Goal: Task Accomplishment & Management: Complete application form

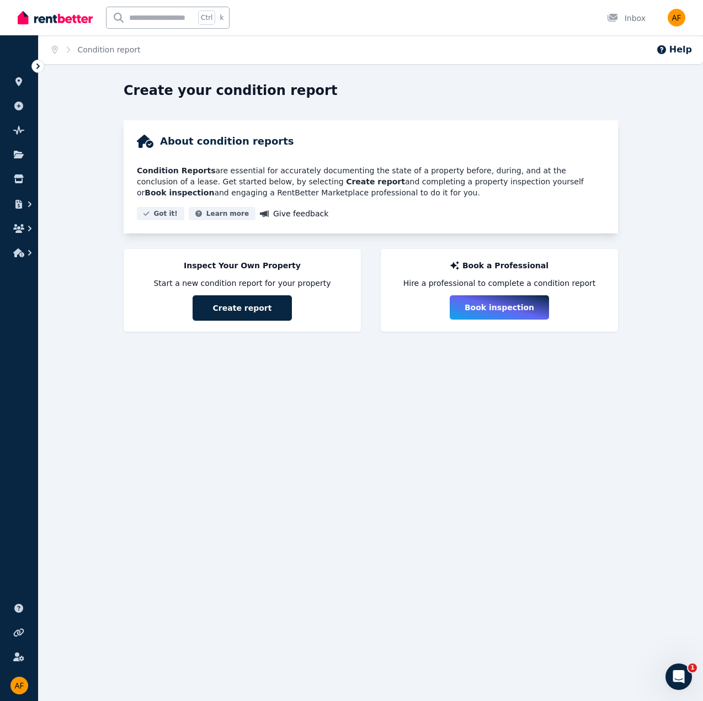
click at [79, 23] on img at bounding box center [55, 17] width 75 height 17
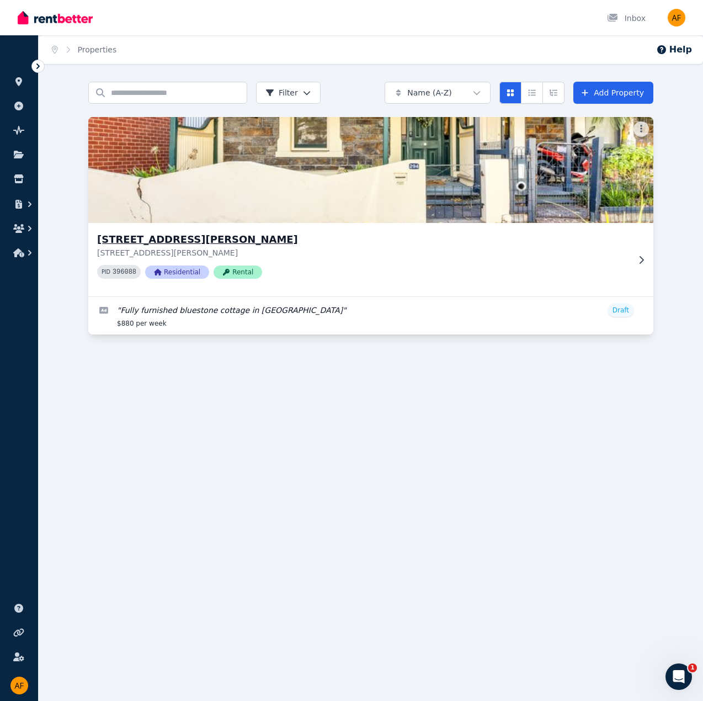
click at [643, 253] on div "[STREET_ADDRESS][GEOGRAPHIC_DATA][PERSON_NAME][STREET_ADDRESS][PERSON_NAME] 396…" at bounding box center [370, 259] width 565 height 73
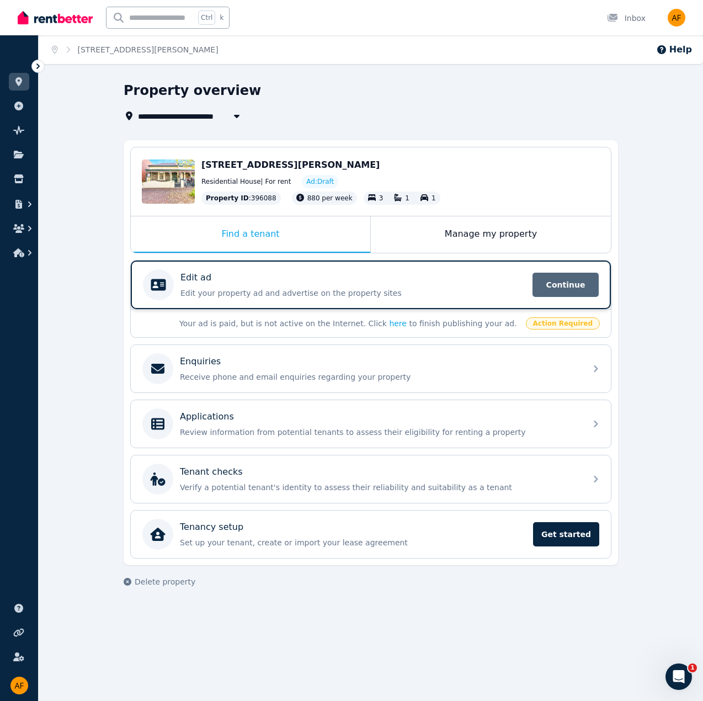
click at [560, 285] on span "Continue" at bounding box center [566, 285] width 66 height 24
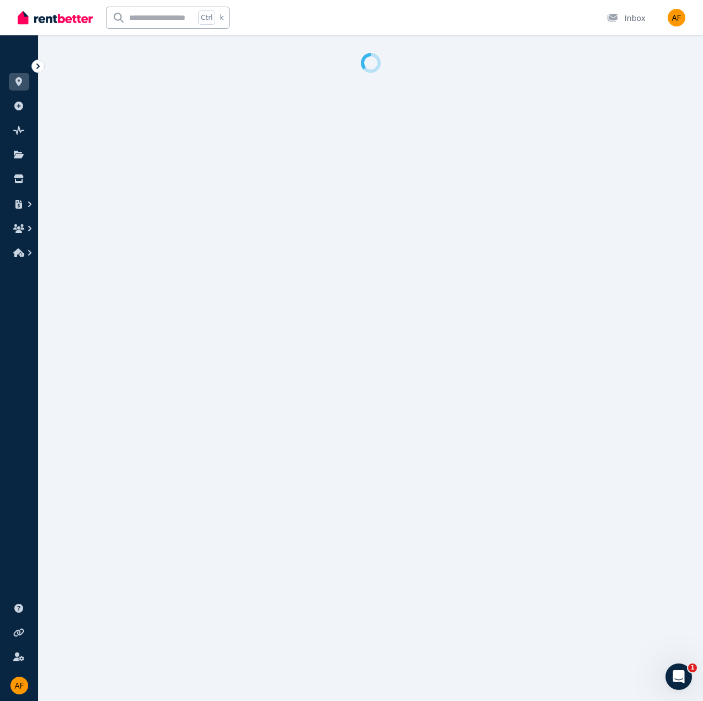
select select "**"
select select "**********"
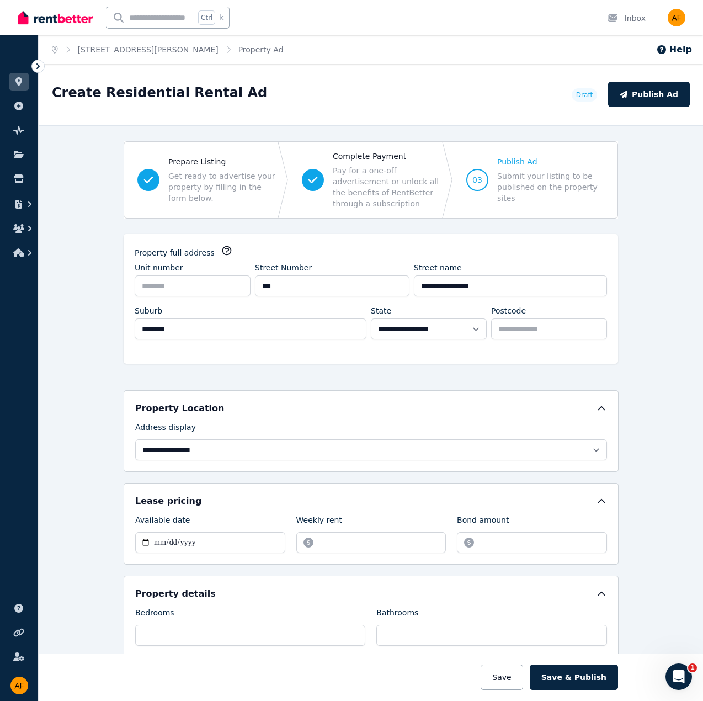
scroll to position [442, 0]
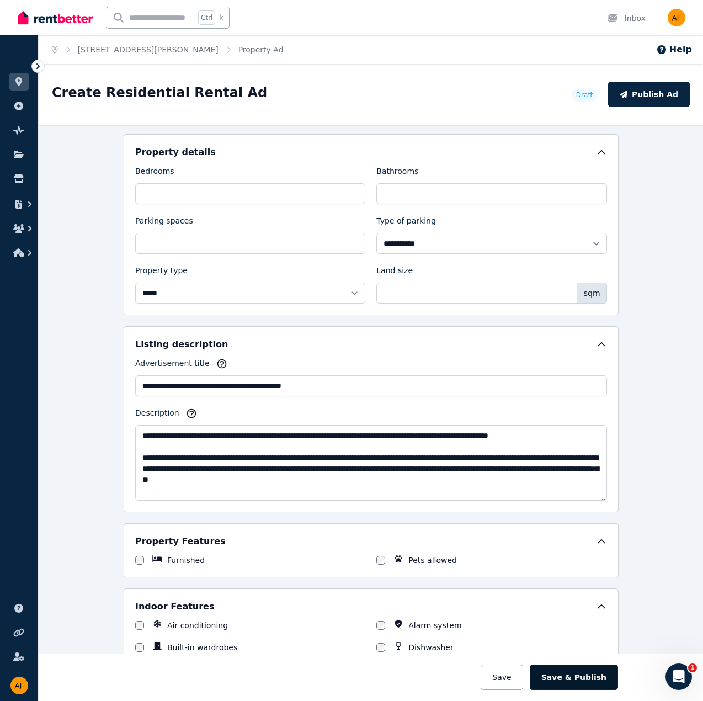
click at [591, 680] on button "Save & Publish" at bounding box center [574, 677] width 88 height 25
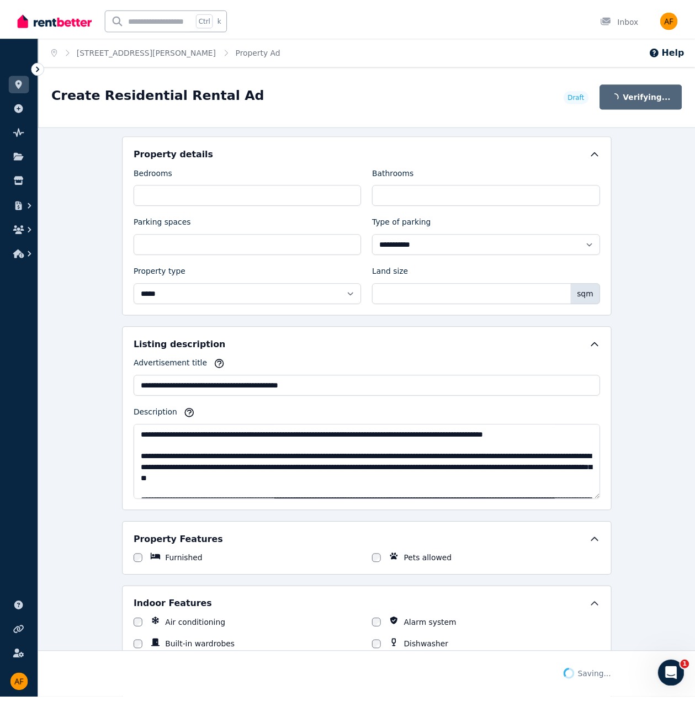
scroll to position [528, 0]
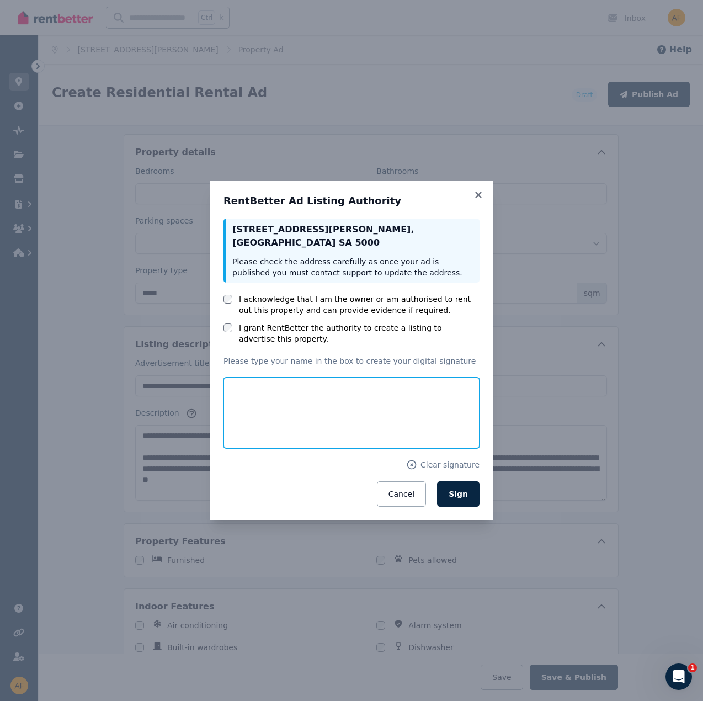
drag, startPoint x: 259, startPoint y: 429, endPoint x: 264, endPoint y: 422, distance: 8.0
click at [262, 426] on input "text" at bounding box center [352, 413] width 256 height 71
type input "**********"
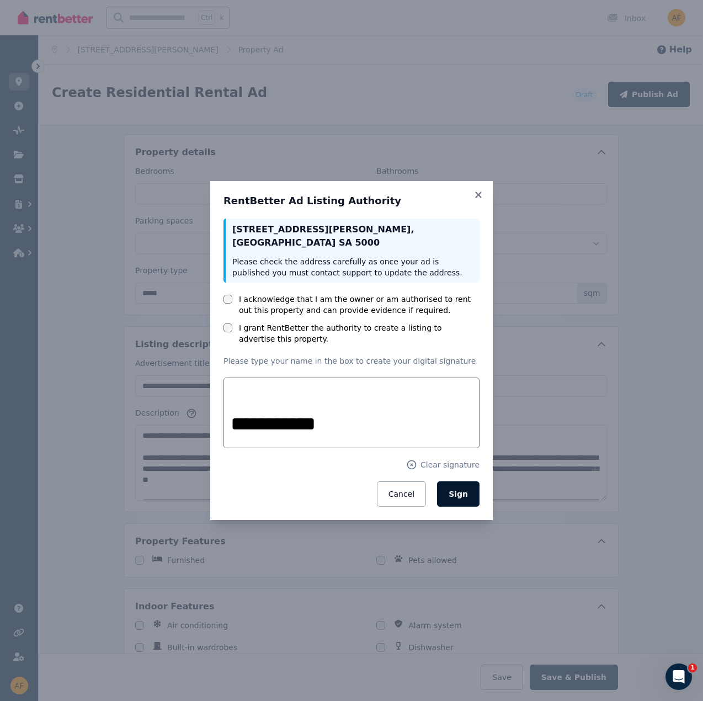
click at [464, 500] on button "Sign" at bounding box center [458, 493] width 43 height 25
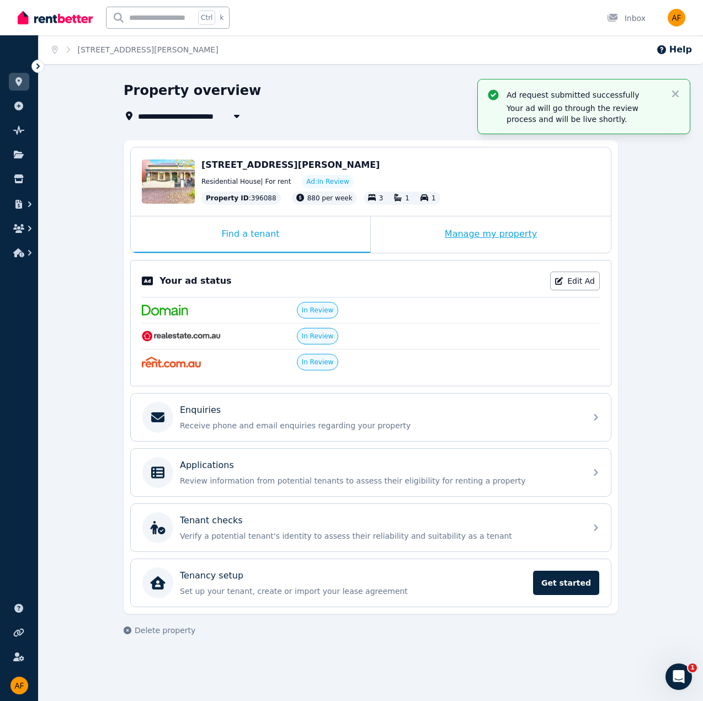
click at [477, 229] on div "Manage my property" at bounding box center [491, 234] width 240 height 36
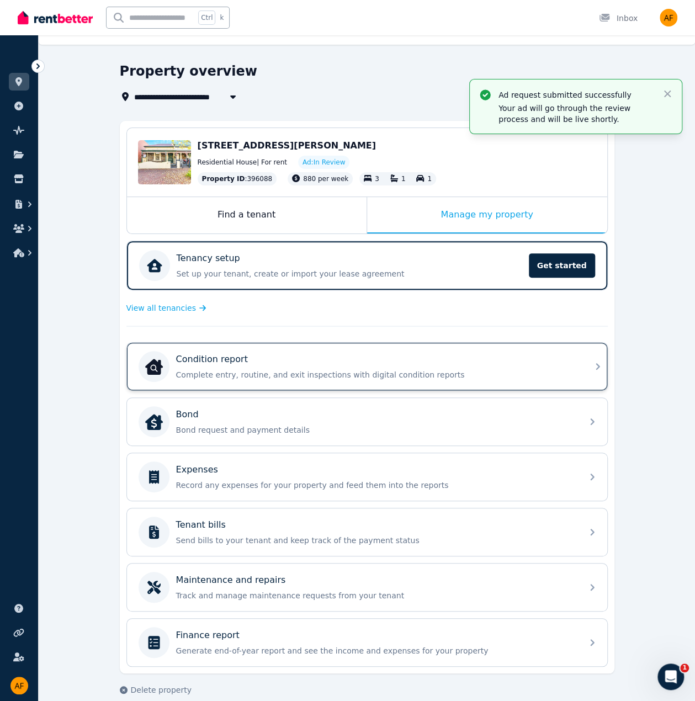
scroll to position [28, 0]
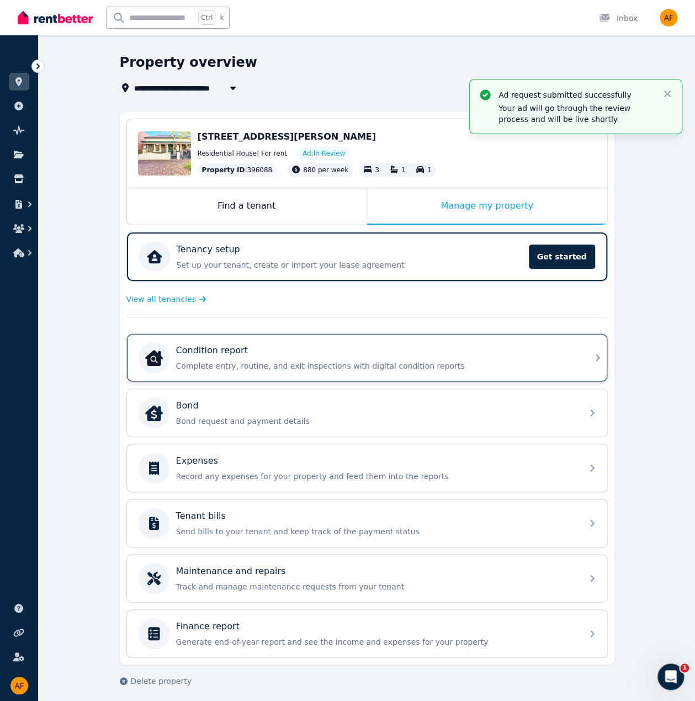
click at [577, 359] on div "Condition report Complete entry, routine, and exit inspections with digital con…" at bounding box center [367, 357] width 480 height 47
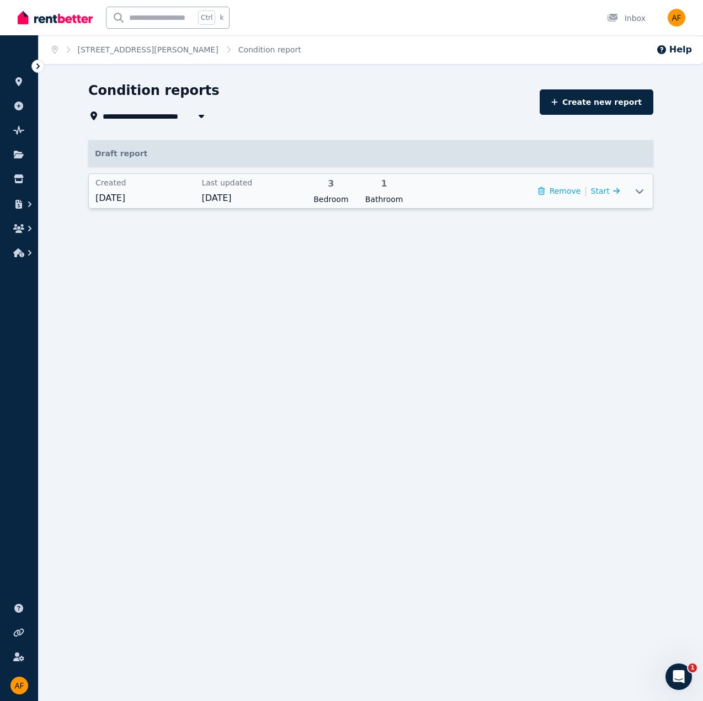
click at [231, 201] on span "[DATE]" at bounding box center [250, 198] width 99 height 13
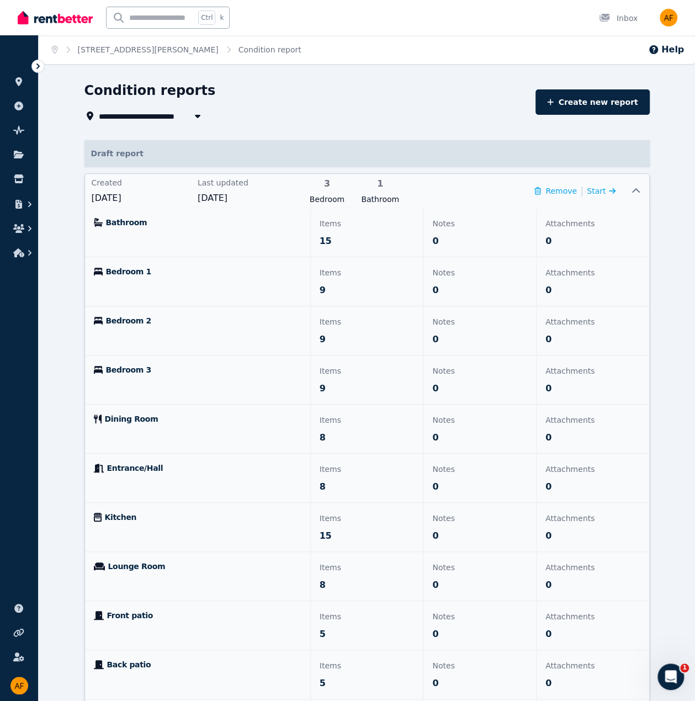
click at [229, 200] on span "[DATE]" at bounding box center [247, 198] width 99 height 13
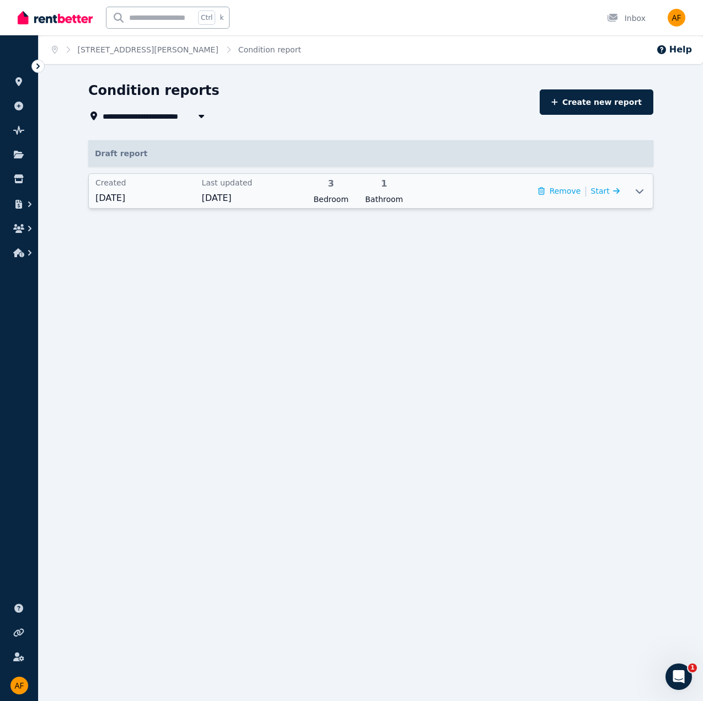
click at [230, 201] on span "[DATE]" at bounding box center [250, 198] width 99 height 13
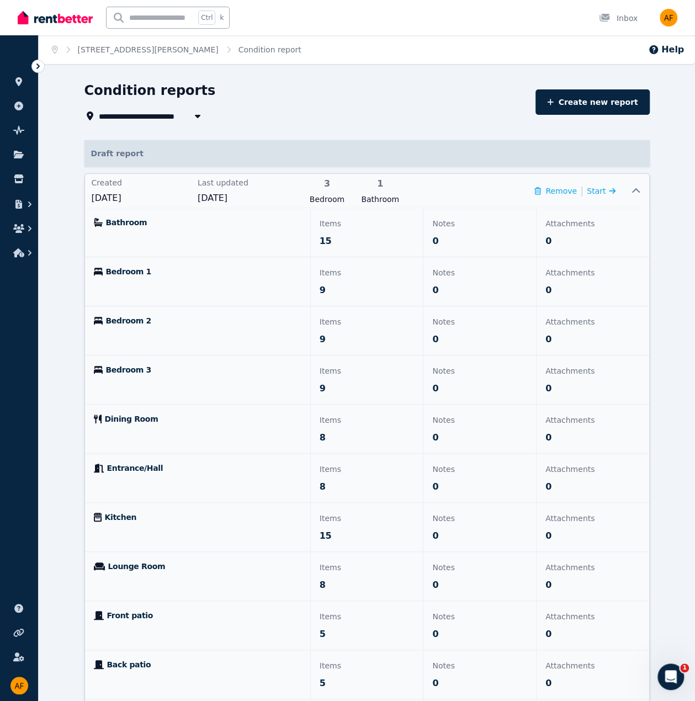
click at [230, 201] on span "[DATE]" at bounding box center [247, 198] width 99 height 13
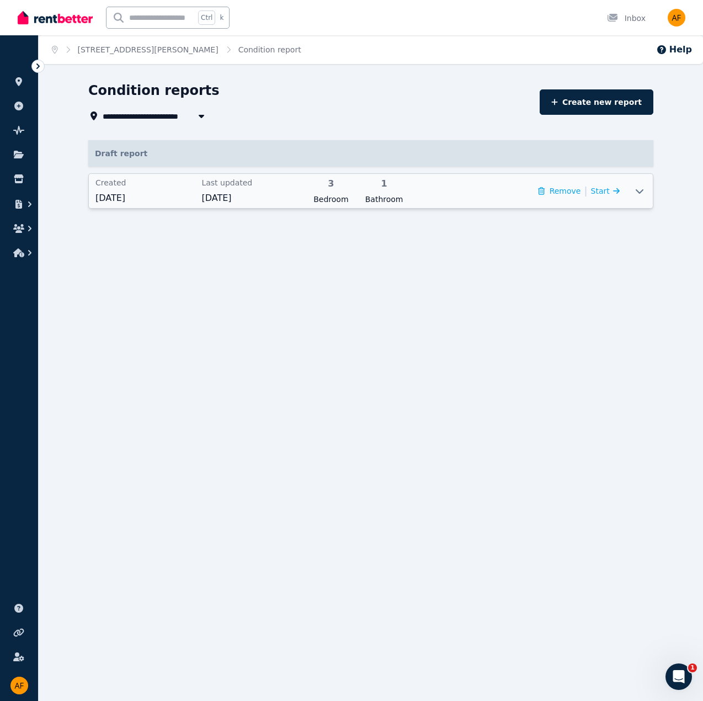
click at [230, 201] on span "[DATE]" at bounding box center [250, 198] width 99 height 13
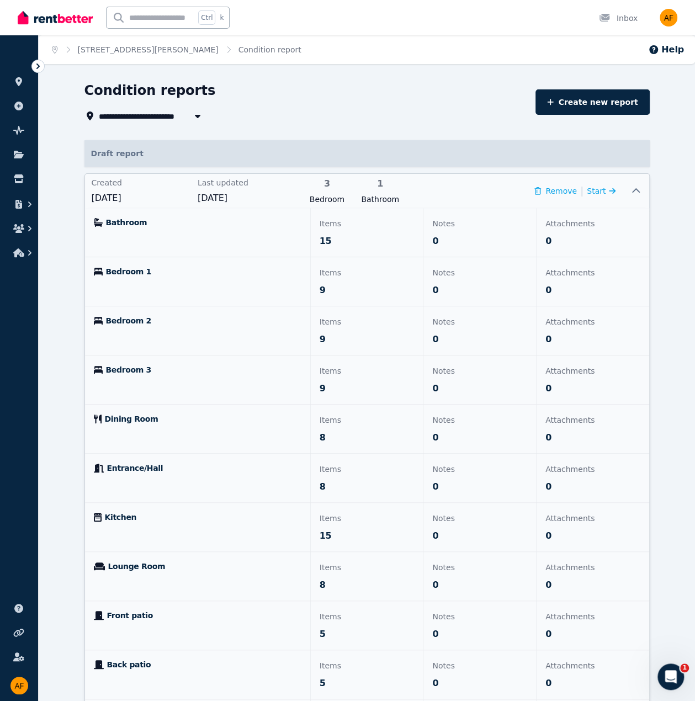
click at [633, 190] on icon at bounding box center [635, 191] width 13 height 9
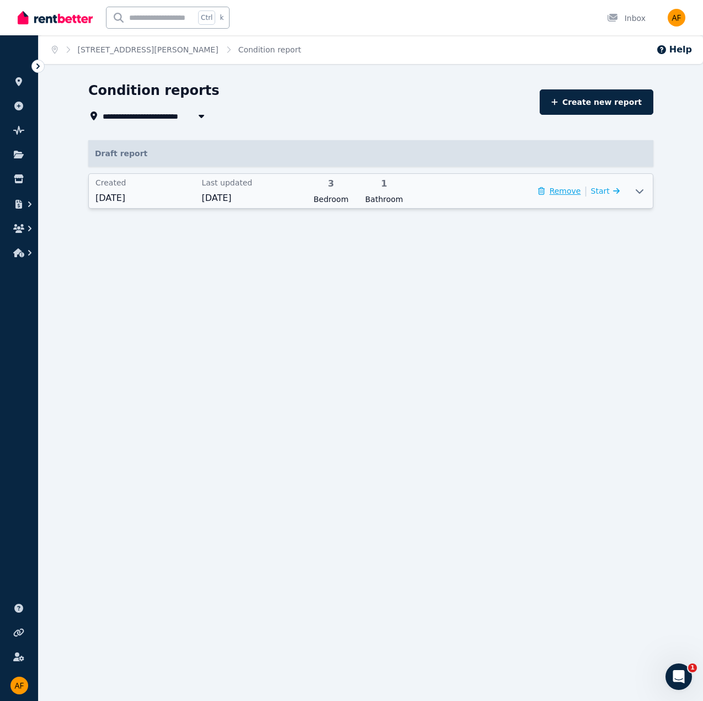
click at [578, 192] on button "Remove" at bounding box center [559, 190] width 43 height 11
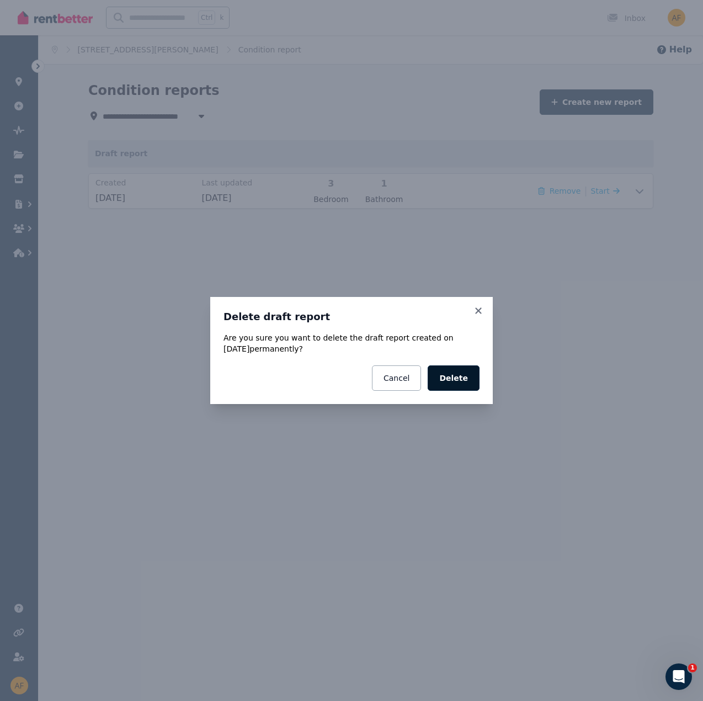
click at [456, 379] on button "Delete" at bounding box center [454, 377] width 52 height 25
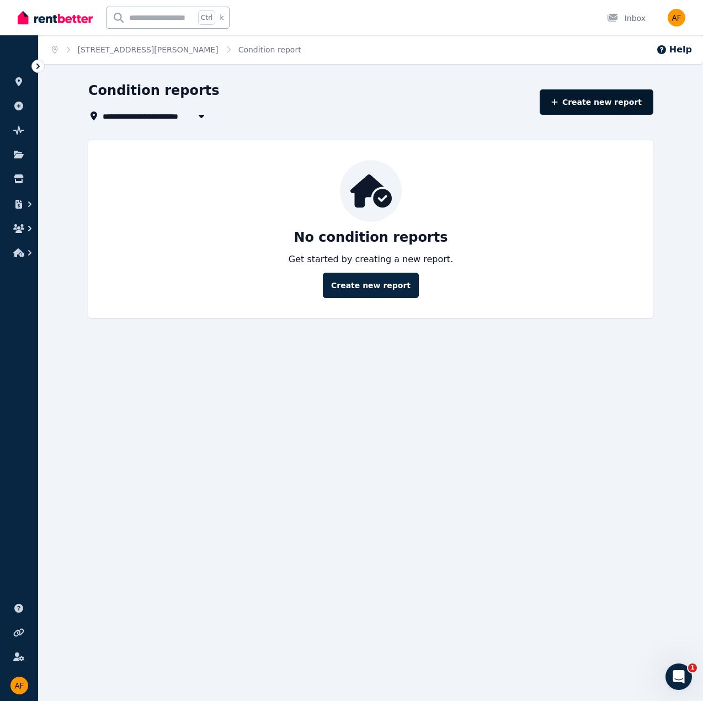
click at [588, 103] on link "Create new report" at bounding box center [597, 101] width 114 height 25
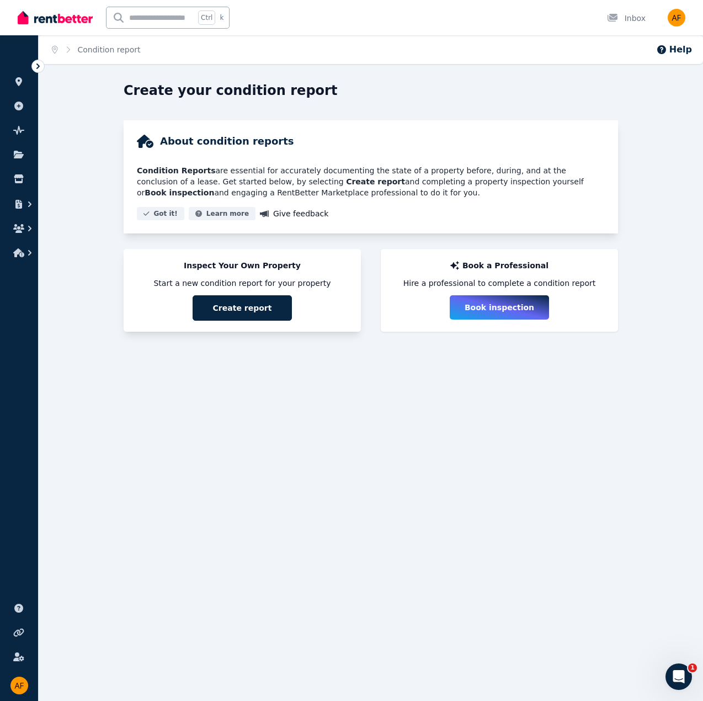
drag, startPoint x: 253, startPoint y: 300, endPoint x: 275, endPoint y: 307, distance: 23.4
click at [253, 300] on button "Create report" at bounding box center [242, 307] width 99 height 25
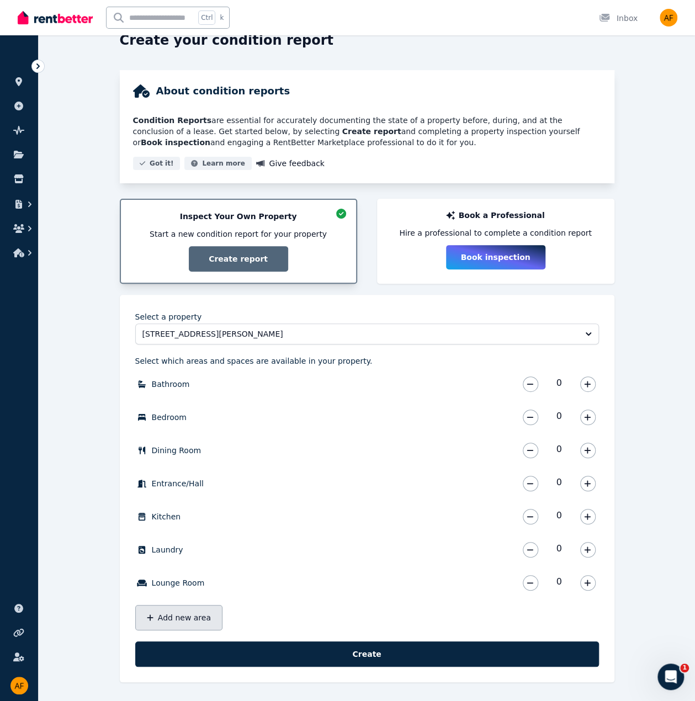
drag, startPoint x: 172, startPoint y: 616, endPoint x: 441, endPoint y: 611, distance: 268.9
click at [173, 616] on button "Add new area" at bounding box center [178, 617] width 87 height 25
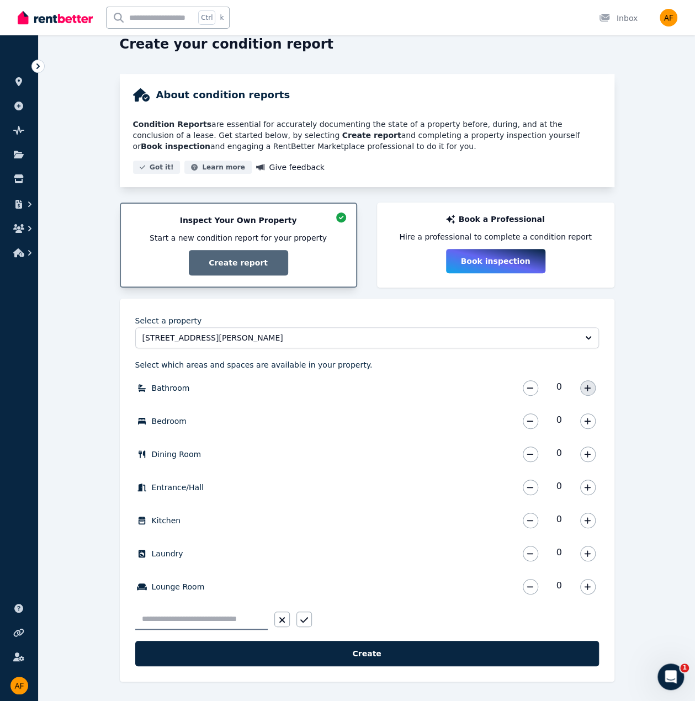
click at [588, 394] on button "button" at bounding box center [587, 387] width 15 height 15
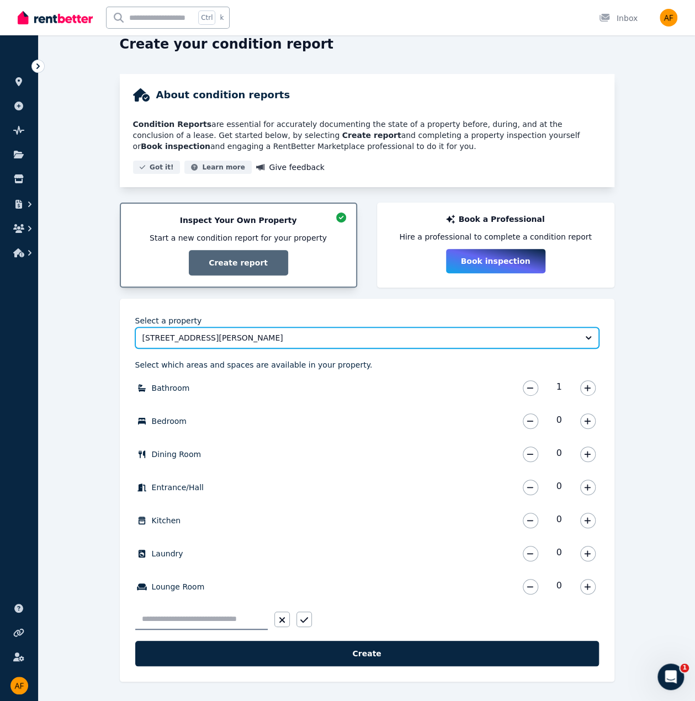
click at [589, 347] on button "[STREET_ADDRESS][PERSON_NAME]" at bounding box center [367, 337] width 464 height 21
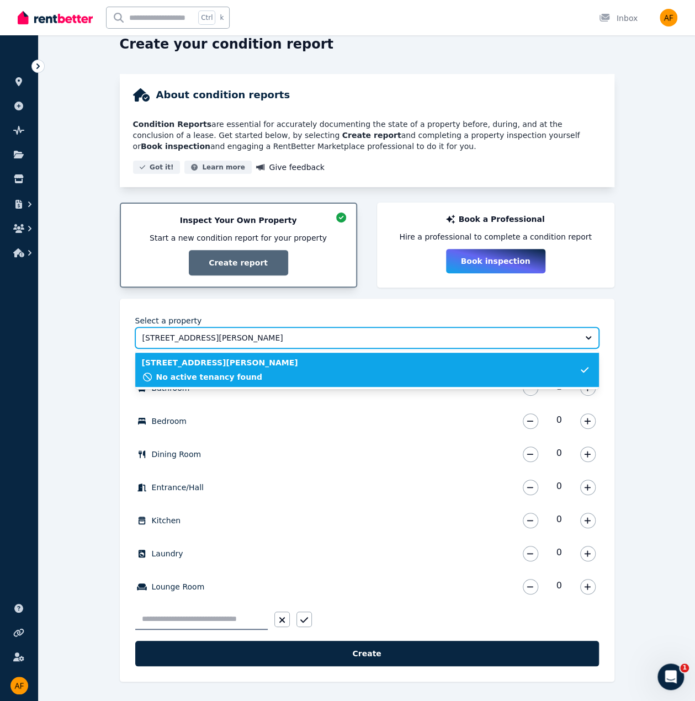
click at [589, 337] on button "[STREET_ADDRESS][PERSON_NAME]" at bounding box center [367, 337] width 464 height 21
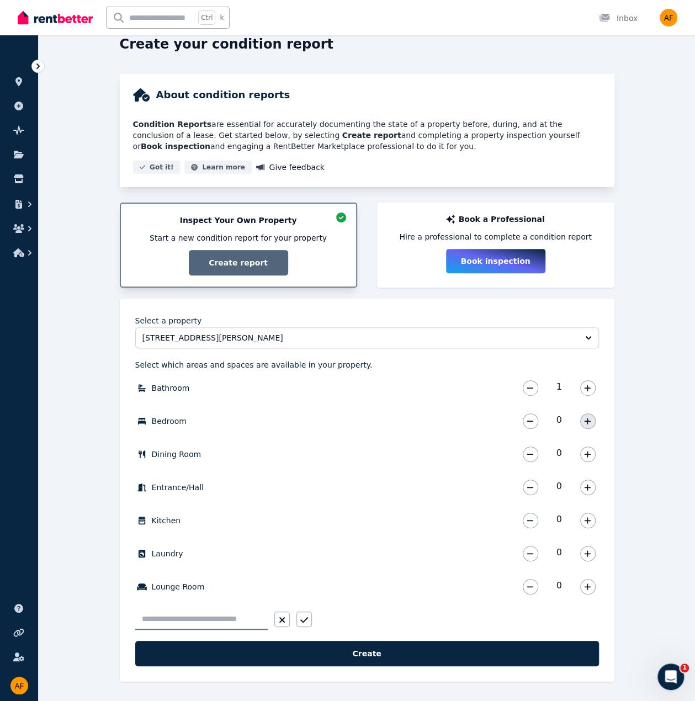
click at [590, 417] on button "button" at bounding box center [587, 420] width 15 height 15
click at [590, 417] on icon "button" at bounding box center [587, 421] width 7 height 8
click at [589, 417] on icon "button" at bounding box center [587, 421] width 7 height 8
click at [587, 451] on icon "button" at bounding box center [588, 454] width 6 height 6
click at [591, 494] on button "button" at bounding box center [587, 487] width 15 height 15
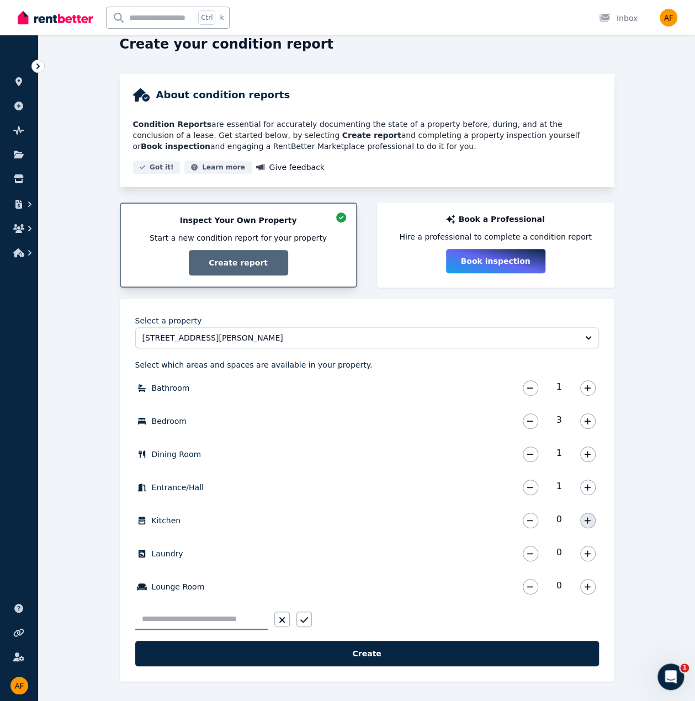
click at [587, 517] on icon "button" at bounding box center [587, 521] width 7 height 8
click at [589, 583] on button "button" at bounding box center [587, 586] width 15 height 15
drag, startPoint x: 198, startPoint y: 628, endPoint x: 199, endPoint y: 622, distance: 5.8
click at [199, 625] on input "text" at bounding box center [201, 619] width 132 height 21
type input "**********"
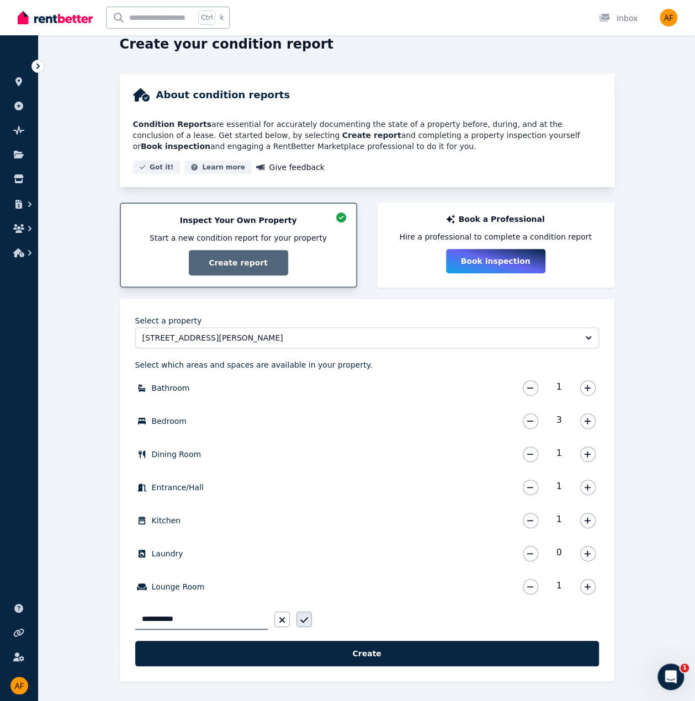
click at [307, 622] on icon "button" at bounding box center [304, 620] width 8 height 9
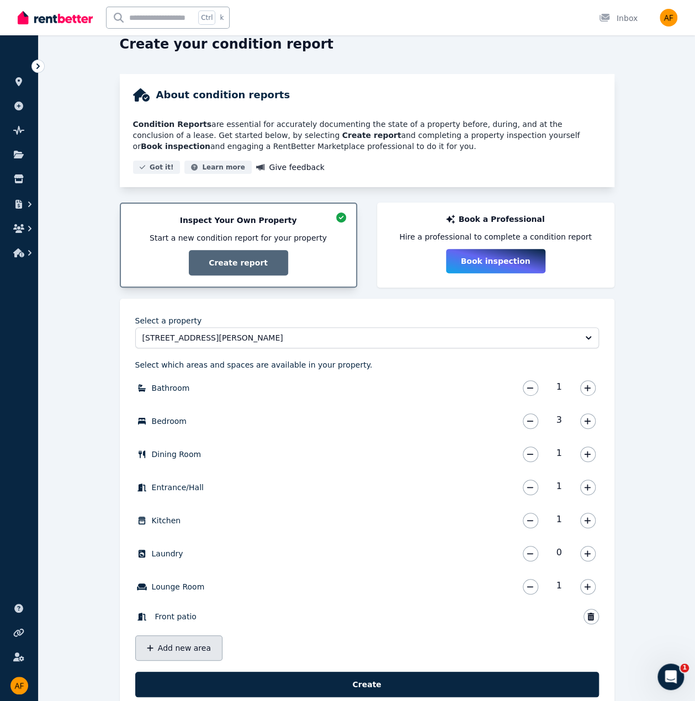
click at [201, 649] on button "Add new area" at bounding box center [178, 647] width 87 height 25
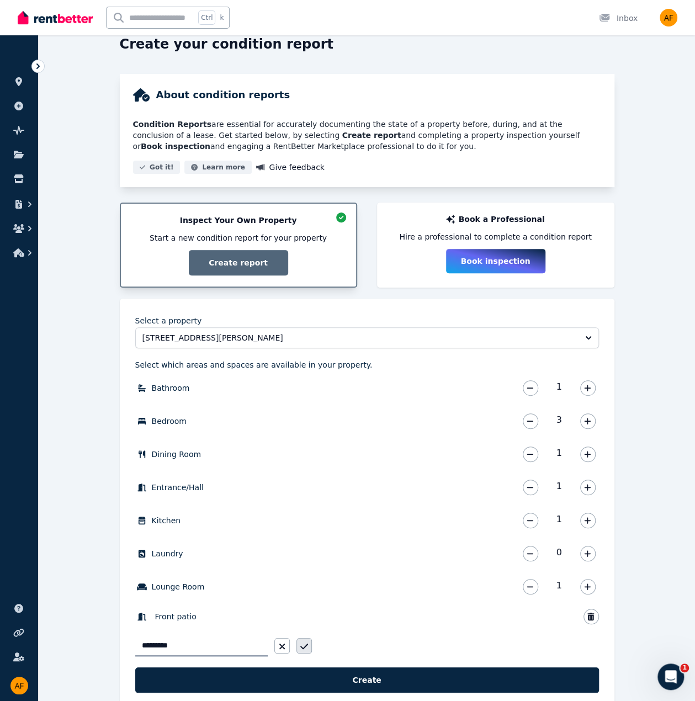
type input "*********"
click at [305, 651] on icon "button" at bounding box center [304, 646] width 8 height 9
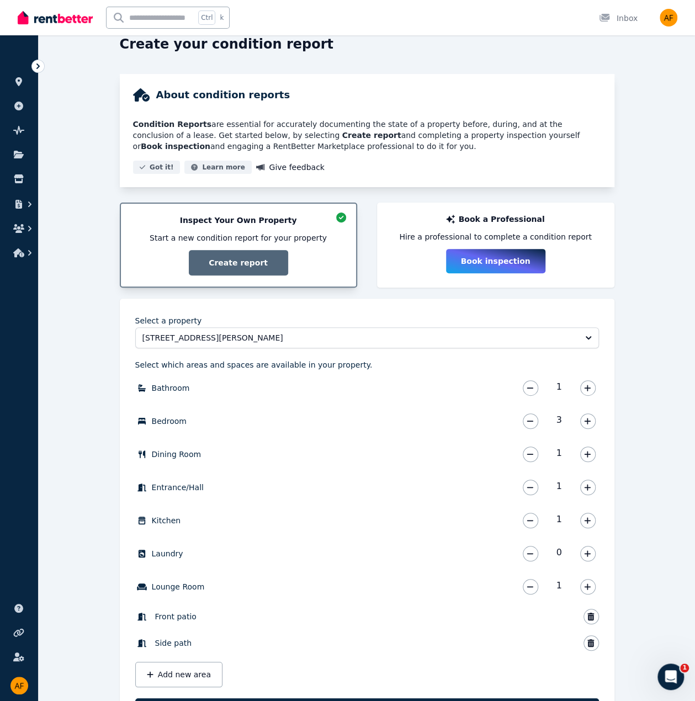
click at [207, 684] on button "Add new area" at bounding box center [178, 674] width 87 height 25
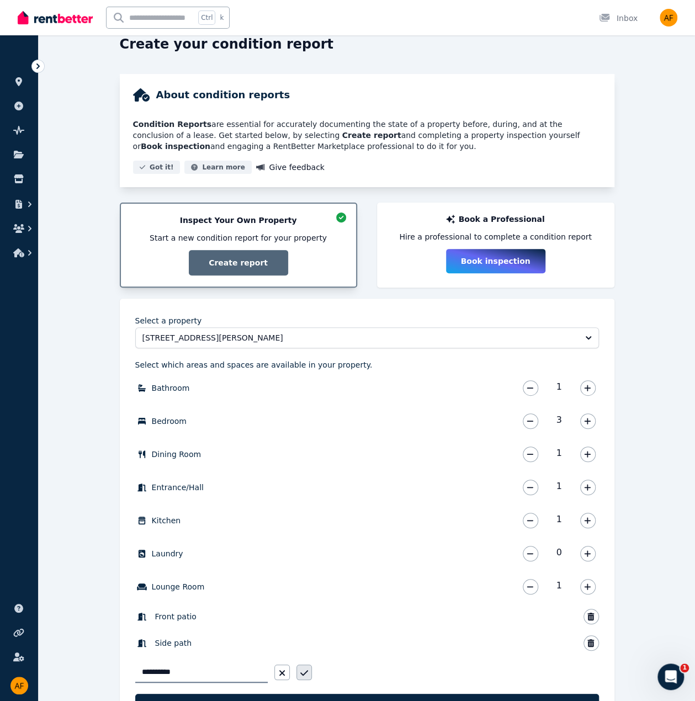
type input "**********"
click at [302, 675] on icon "button" at bounding box center [304, 673] width 8 height 9
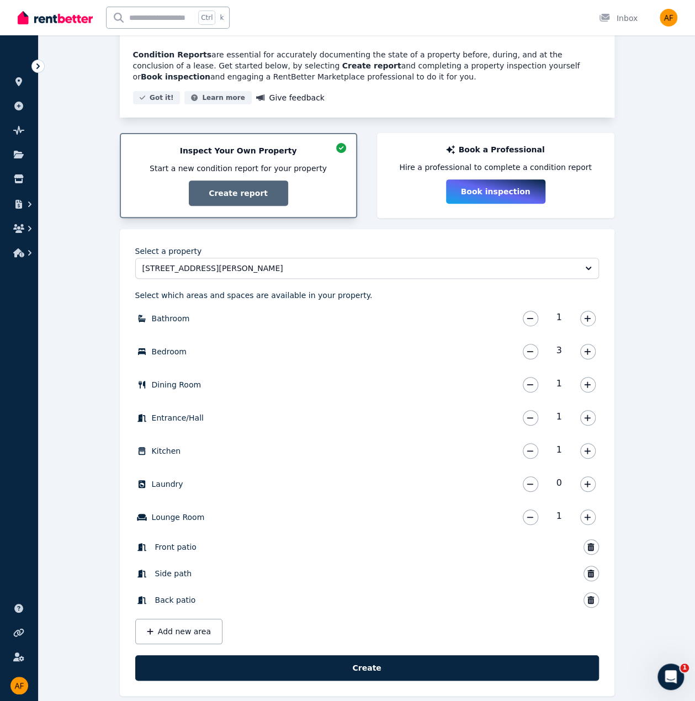
scroll to position [130, 0]
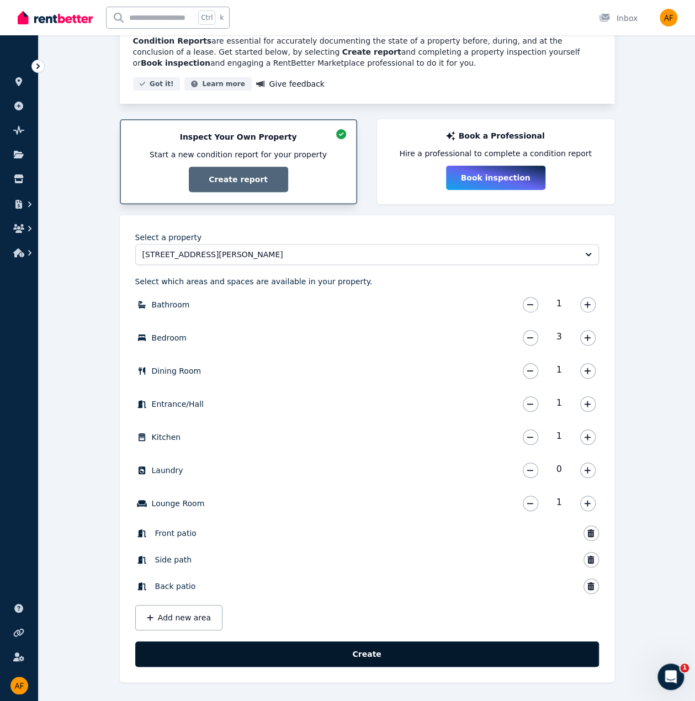
click at [373, 656] on button "Create" at bounding box center [367, 653] width 464 height 25
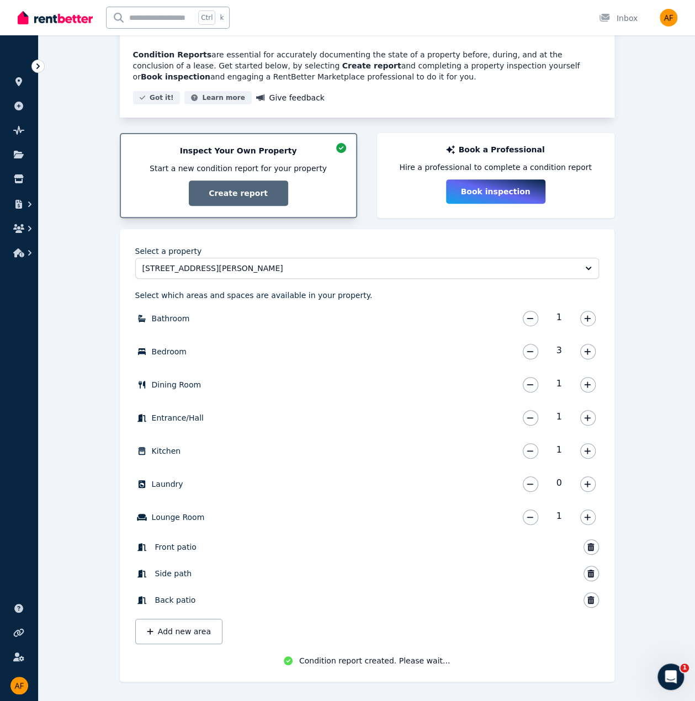
scroll to position [118, 0]
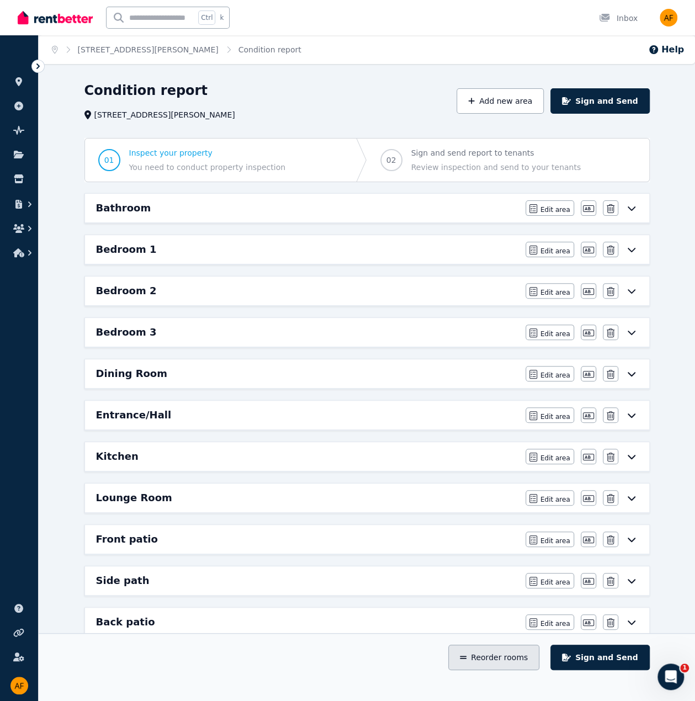
click at [530, 661] on button "Reorder rooms" at bounding box center [493, 657] width 91 height 25
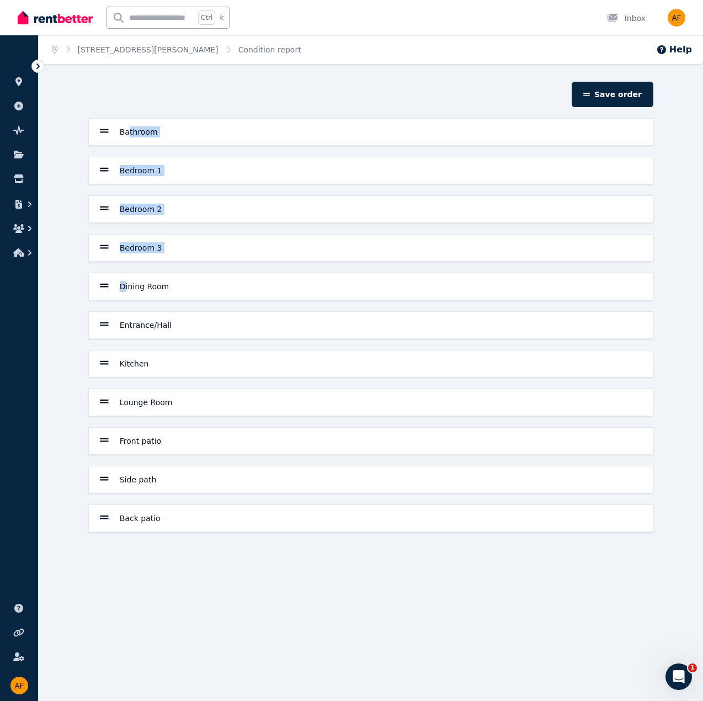
drag, startPoint x: 126, startPoint y: 128, endPoint x: 122, endPoint y: 273, distance: 145.8
click at [122, 273] on div "Bathroom Bedroom 1 Bedroom 2 Bedroom 3 Dining Room Entrance/Hall Kitchen Lounge…" at bounding box center [371, 325] width 574 height 414
click at [249, 560] on div "Home [STREET_ADDRESS][PERSON_NAME] Condition report Help Save order Bathroom Be…" at bounding box center [351, 350] width 703 height 701
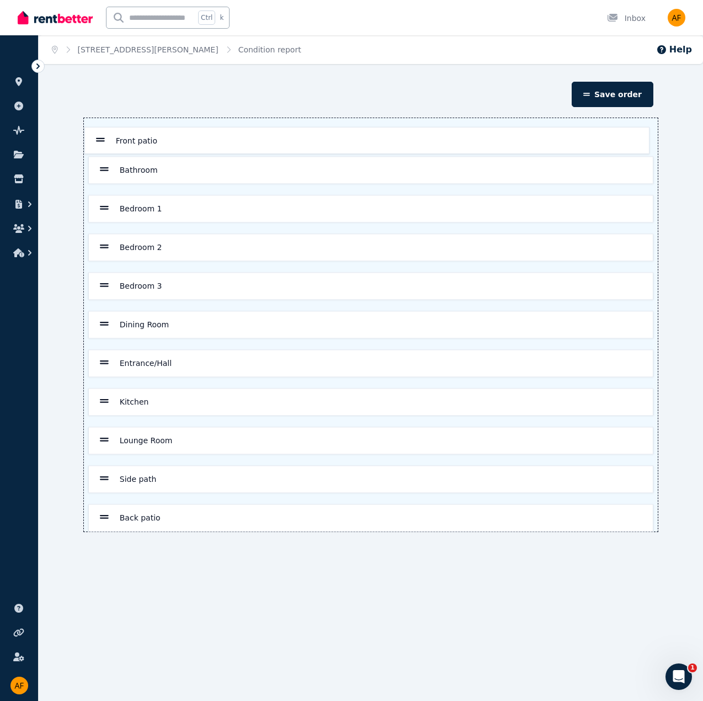
drag, startPoint x: 103, startPoint y: 436, endPoint x: 104, endPoint y: 134, distance: 301.4
click at [104, 134] on div "Bathroom Bedroom 1 Bedroom 2 Bedroom 3 Dining Room Entrance/Hall Kitchen Lounge…" at bounding box center [371, 324] width 574 height 413
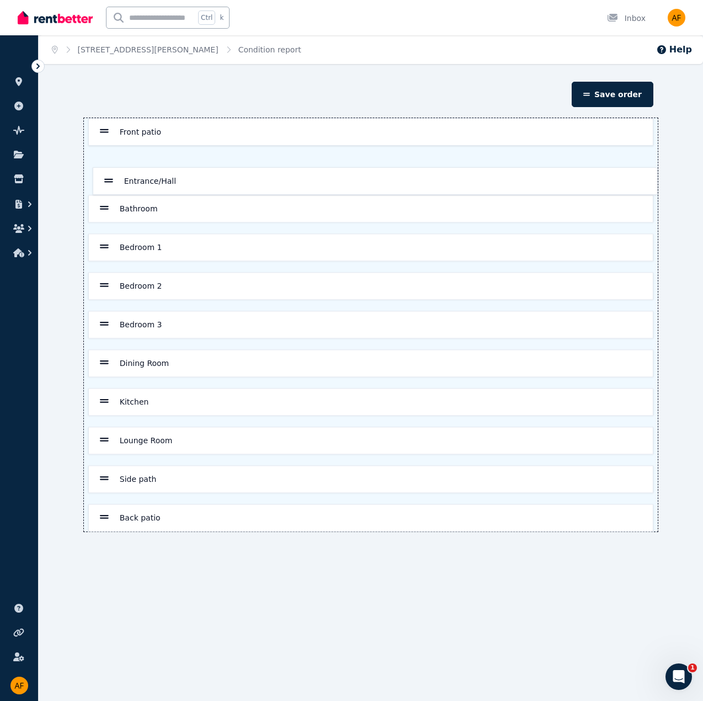
drag, startPoint x: 106, startPoint y: 360, endPoint x: 109, endPoint y: 172, distance: 188.3
click at [110, 172] on div "Front patio Bathroom Bedroom 1 Bedroom 2 Bedroom 3 Dining Room Entrance/Hall Ki…" at bounding box center [371, 324] width 574 height 413
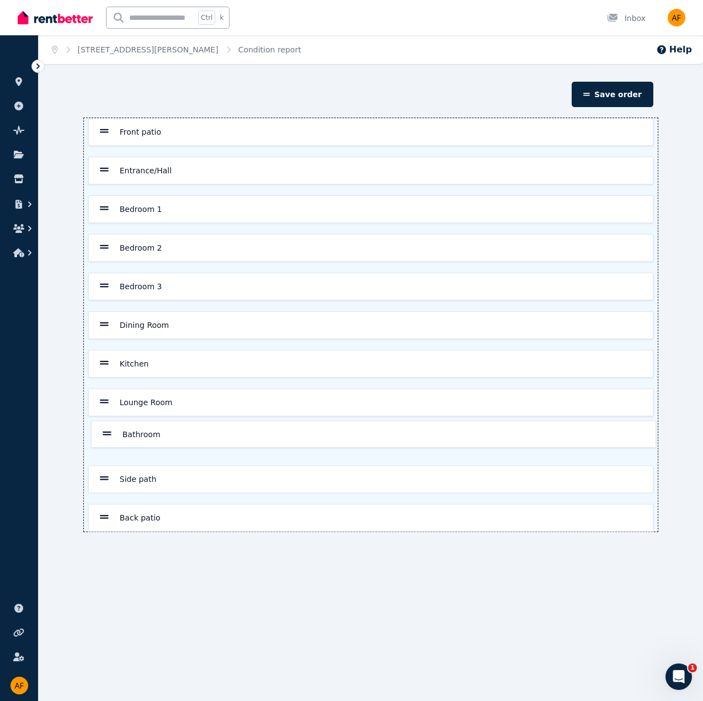
drag, startPoint x: 103, startPoint y: 206, endPoint x: 105, endPoint y: 438, distance: 231.9
click at [105, 438] on div "Front patio Entrance/Hall Bathroom Bedroom 1 Bedroom 2 Bedroom 3 Dining Room Ki…" at bounding box center [371, 324] width 574 height 413
drag, startPoint x: 103, startPoint y: 358, endPoint x: 106, endPoint y: 402, distance: 44.2
click at [106, 402] on div "Front patio Entrance/Hall Bedroom 1 Bedroom 2 Bedroom 3 Dining Room Kitchen Lou…" at bounding box center [371, 324] width 574 height 413
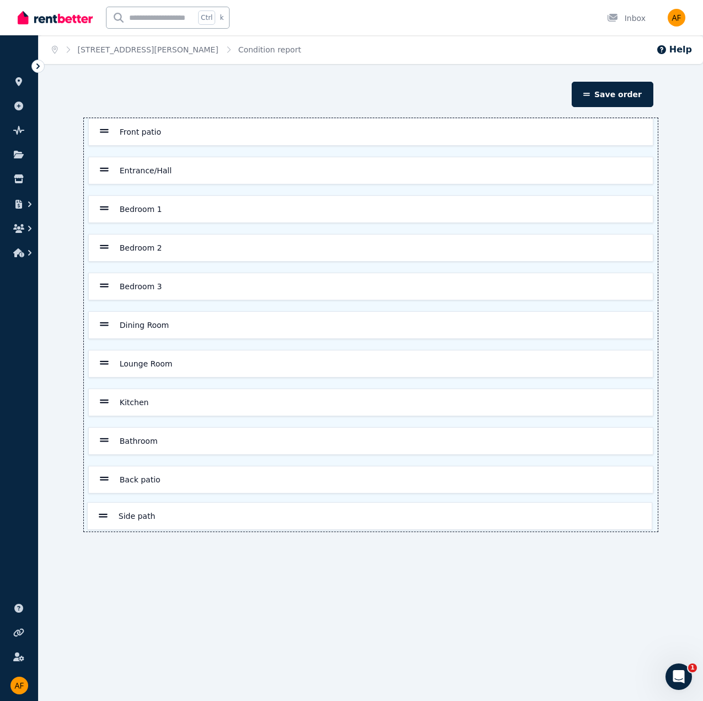
drag, startPoint x: 106, startPoint y: 473, endPoint x: 114, endPoint y: 504, distance: 32.5
click at [105, 513] on div "Front patio Entrance/Hall Bedroom 1 Bedroom 2 Bedroom 3 Dining Room Lounge Room…" at bounding box center [371, 324] width 574 height 413
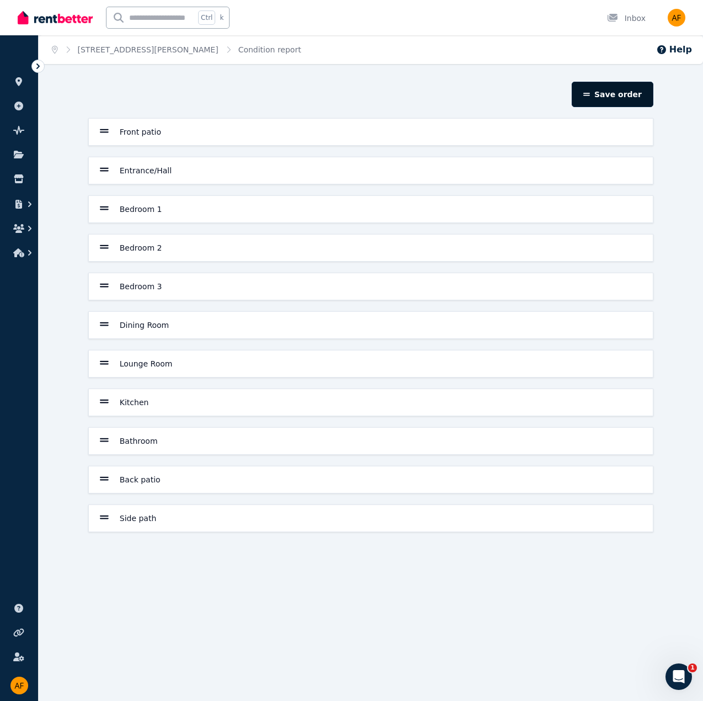
click at [636, 94] on button "Save order" at bounding box center [613, 94] width 82 height 25
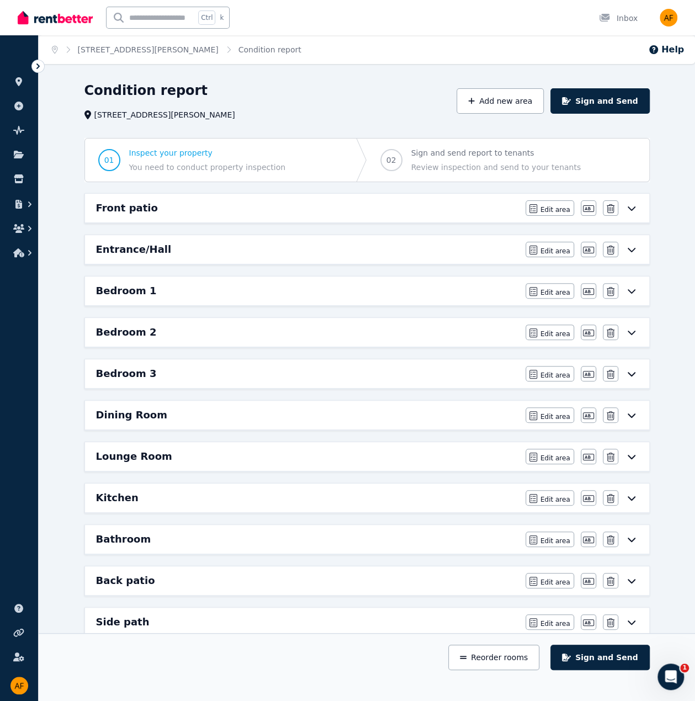
scroll to position [181, 0]
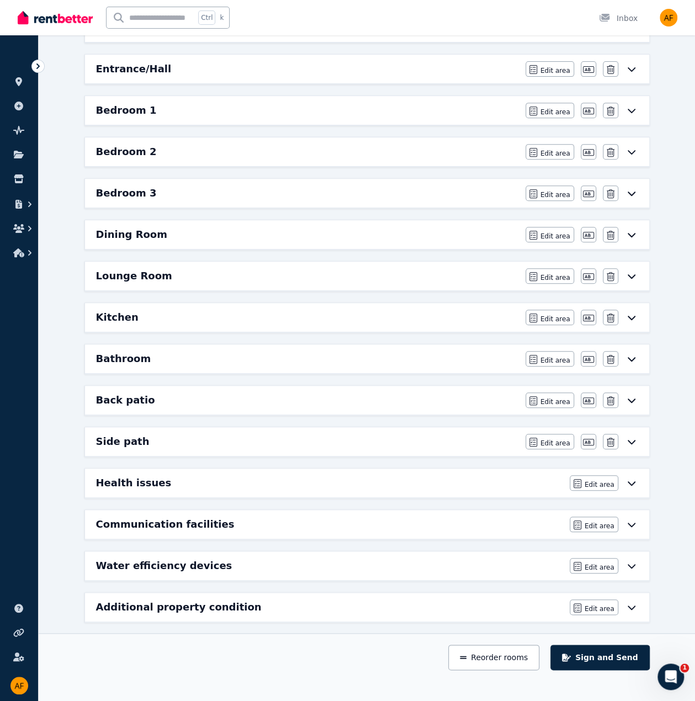
click at [631, 479] on icon at bounding box center [631, 483] width 13 height 9
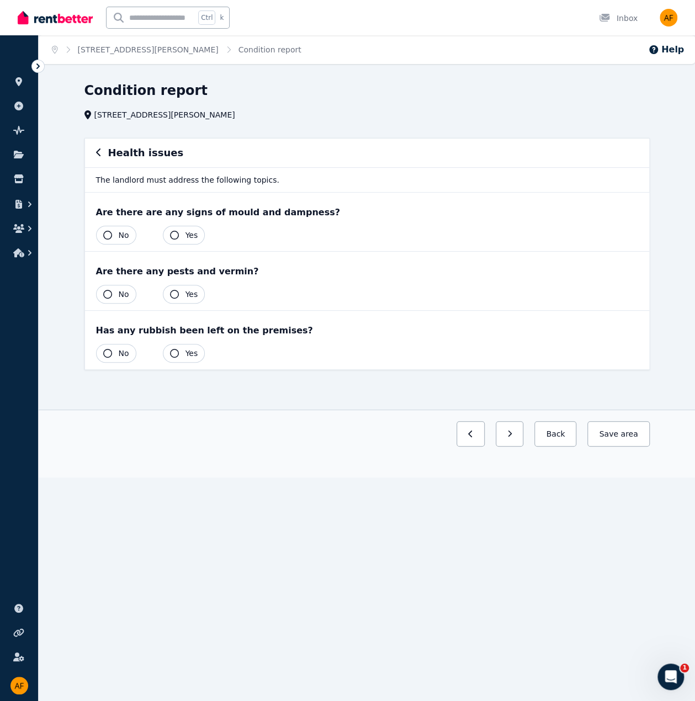
scroll to position [0, 0]
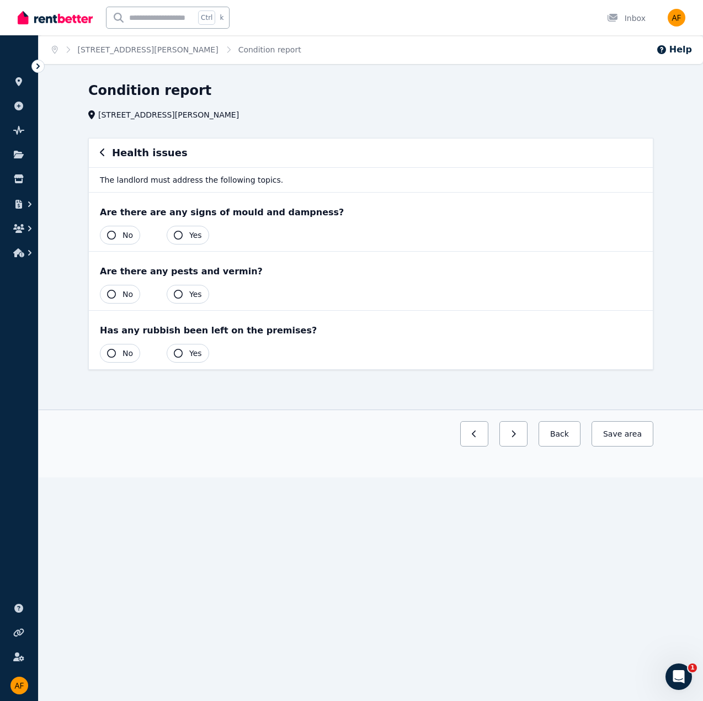
click at [103, 154] on icon "button" at bounding box center [103, 152] width 6 height 9
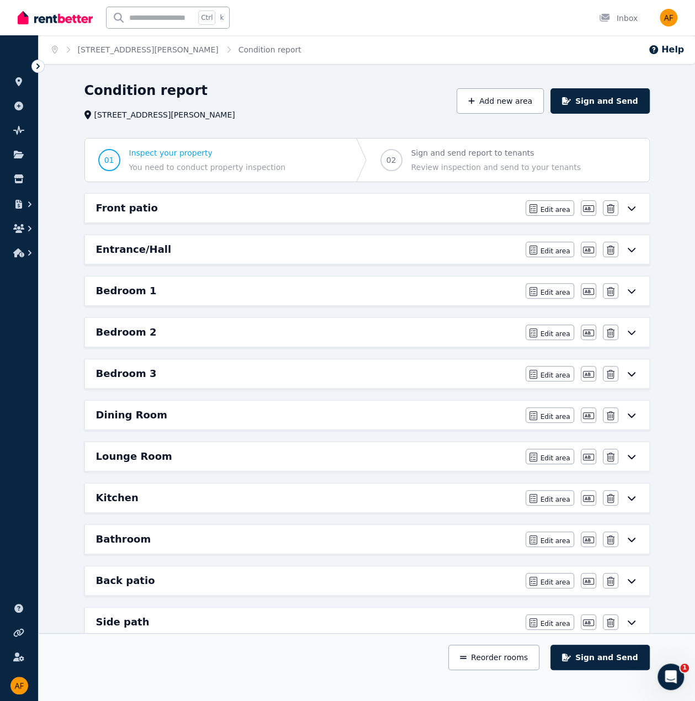
scroll to position [181, 0]
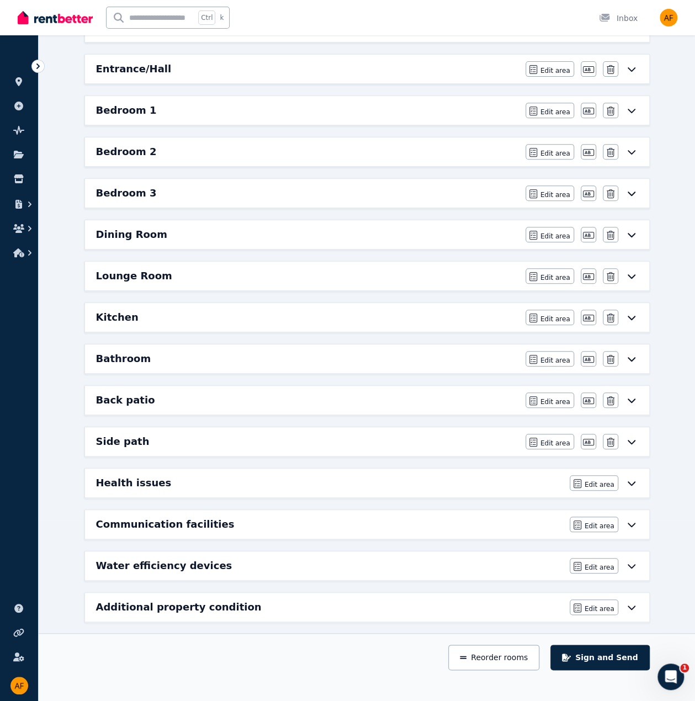
click at [632, 561] on icon at bounding box center [631, 565] width 13 height 9
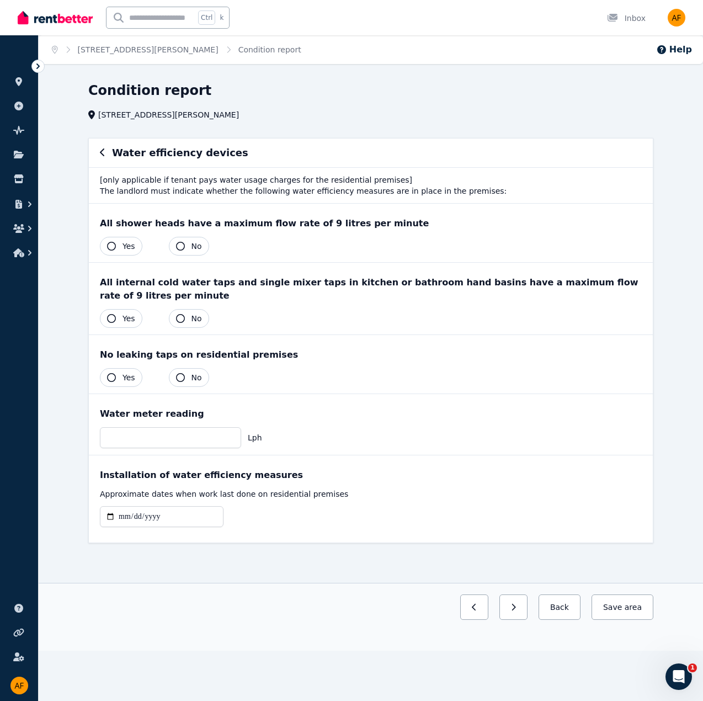
click at [100, 155] on icon "button" at bounding box center [103, 152] width 6 height 9
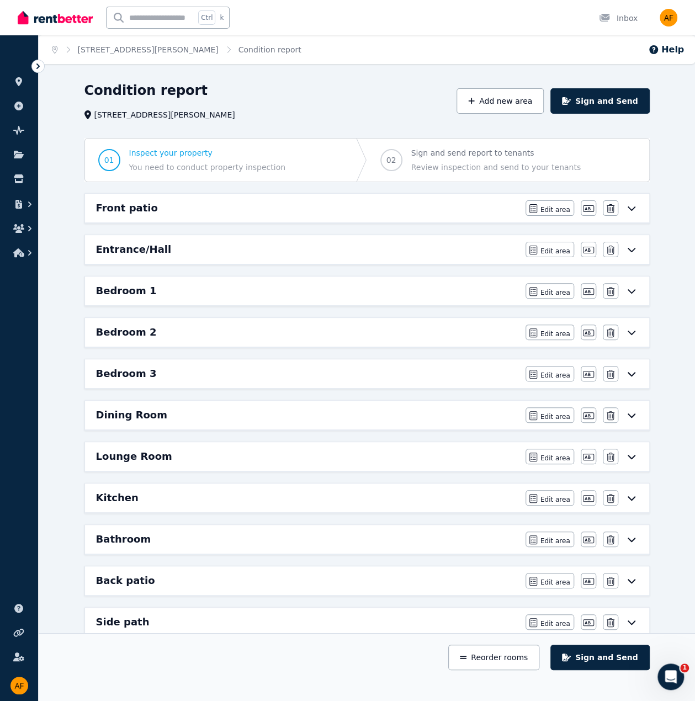
scroll to position [181, 0]
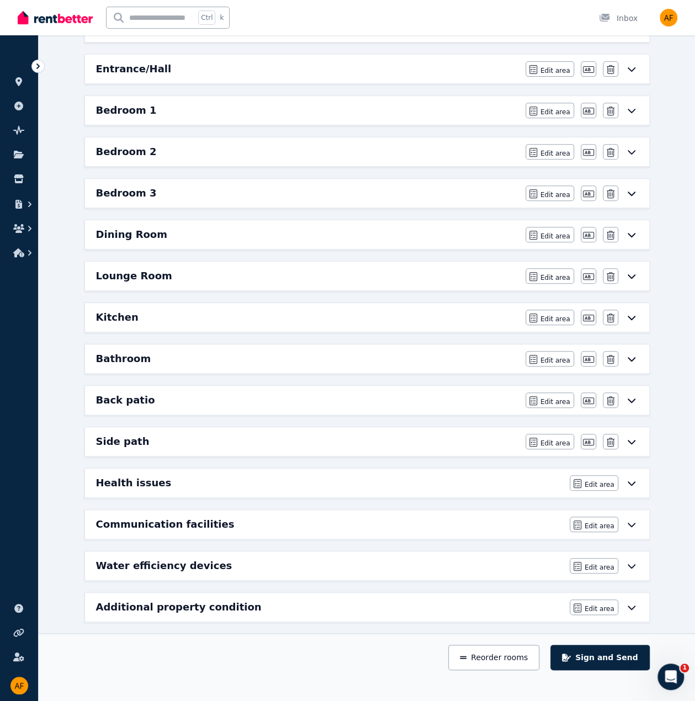
click at [628, 603] on icon at bounding box center [631, 607] width 13 height 9
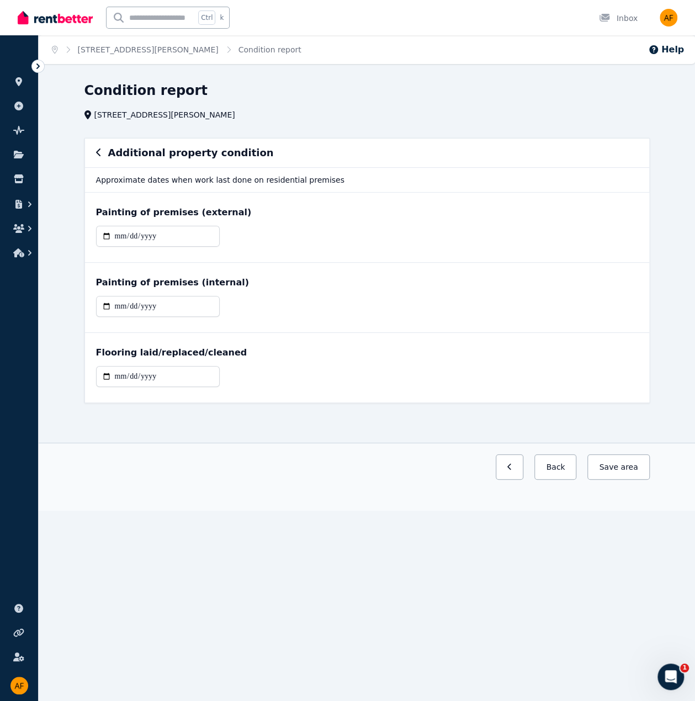
scroll to position [0, 0]
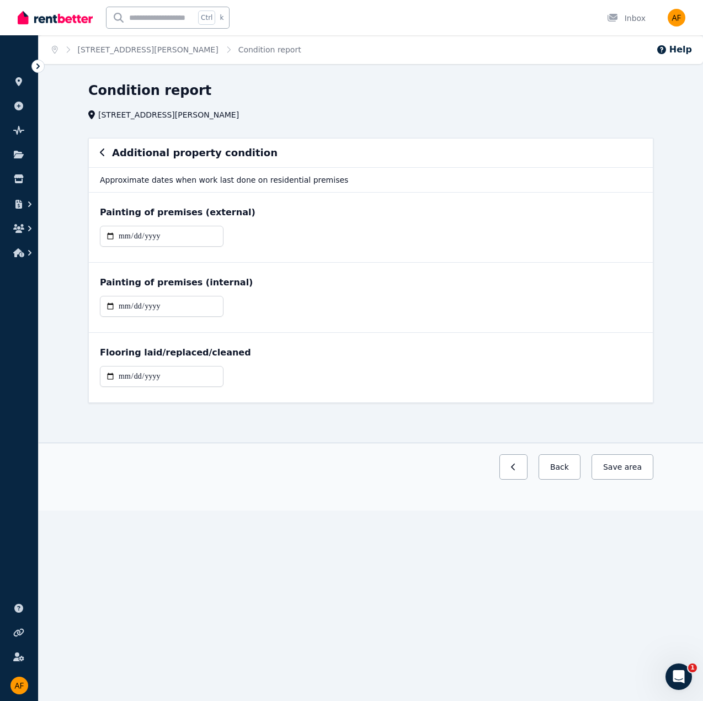
click at [100, 156] on icon "button" at bounding box center [103, 152] width 6 height 9
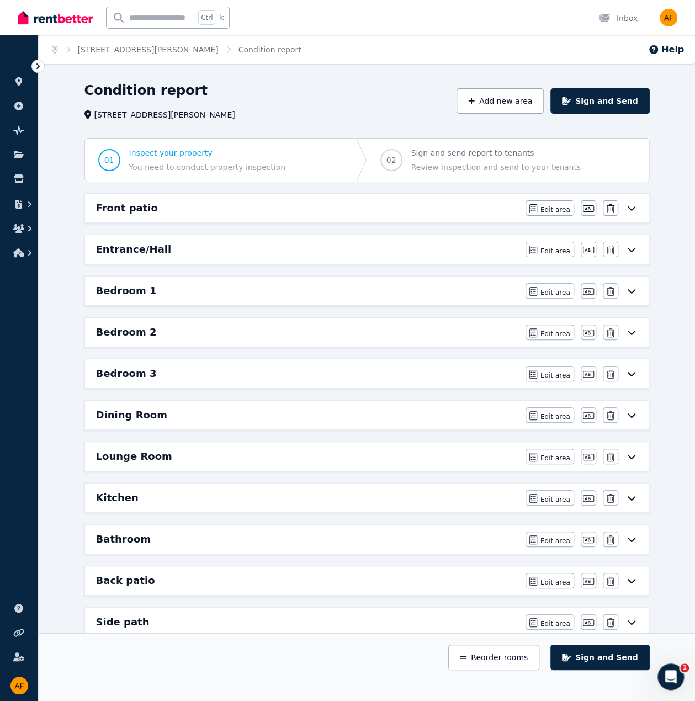
click at [629, 208] on icon at bounding box center [631, 208] width 13 height 9
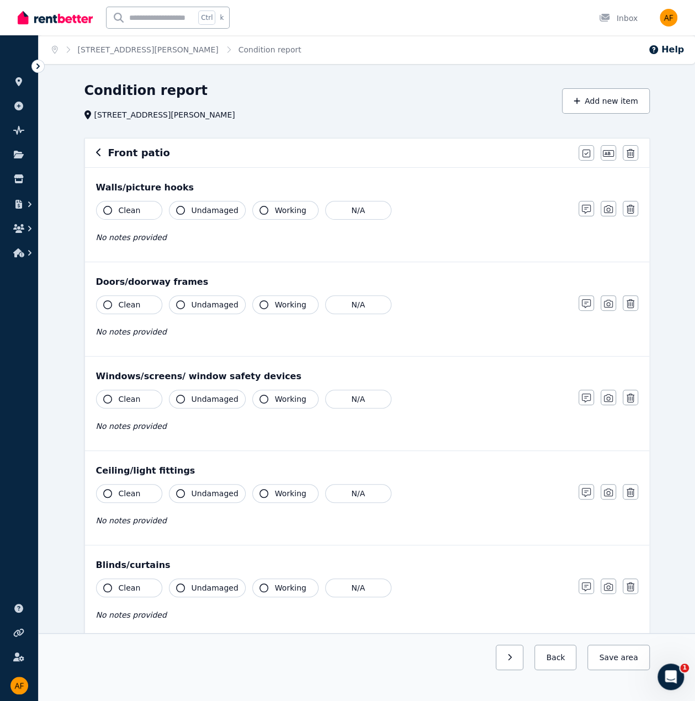
click at [102, 149] on div "Front patio" at bounding box center [334, 152] width 476 height 15
click at [608, 204] on button "button" at bounding box center [608, 208] width 15 height 15
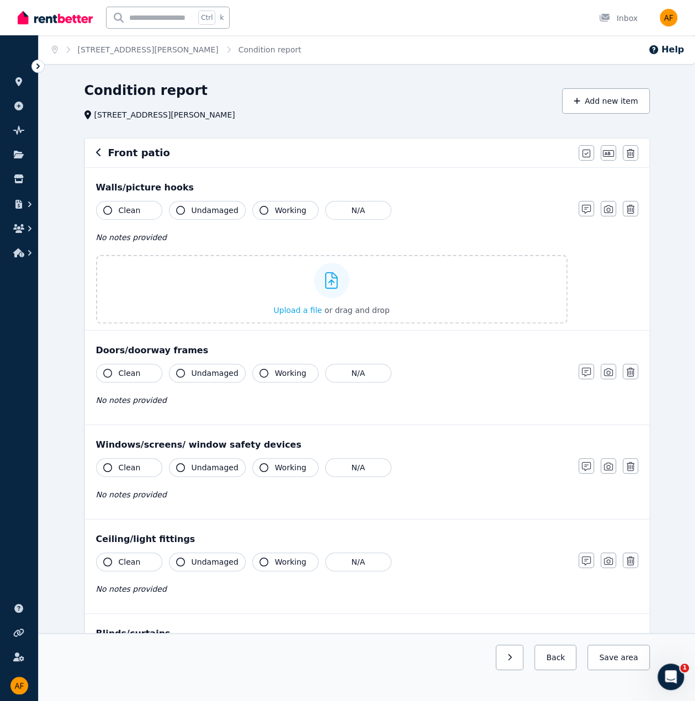
click at [97, 156] on icon "button" at bounding box center [99, 152] width 6 height 9
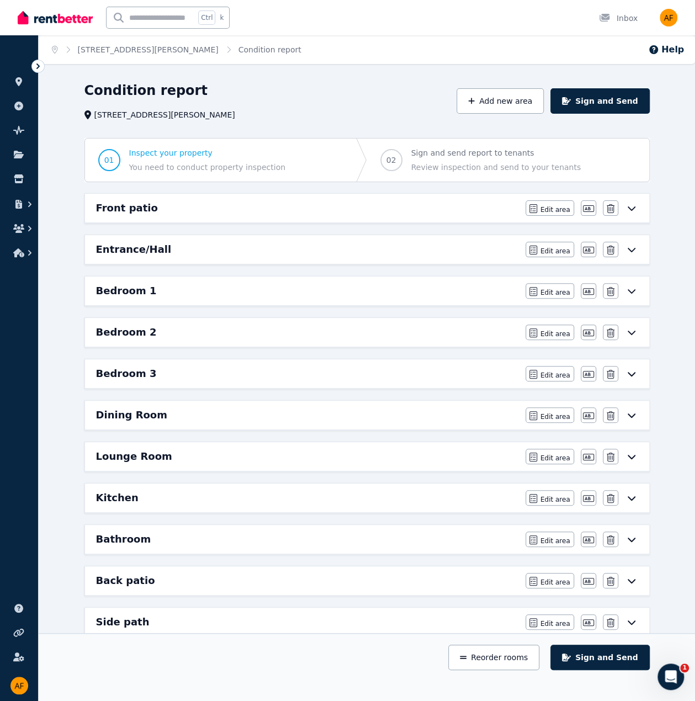
click at [633, 208] on icon at bounding box center [631, 208] width 8 height 4
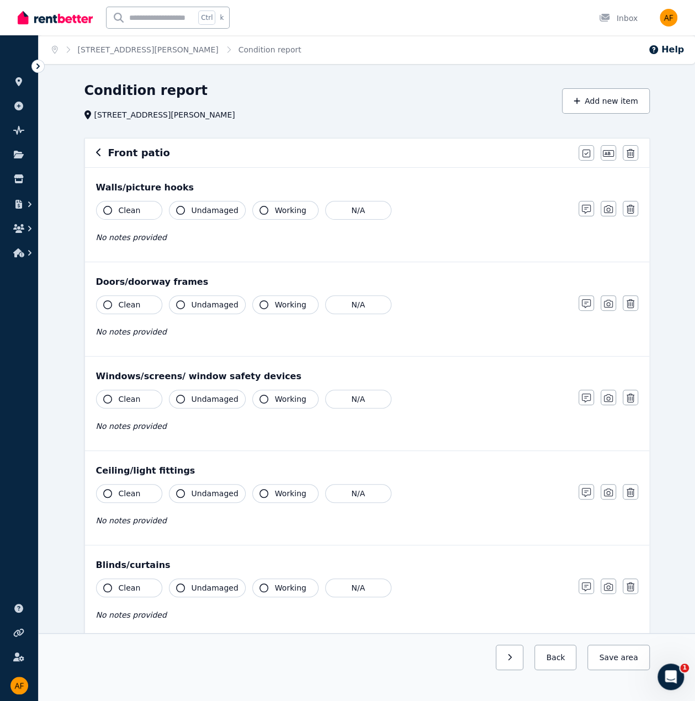
click at [98, 156] on icon "button" at bounding box center [99, 152] width 6 height 9
